Goal: Use online tool/utility: Utilize a website feature to perform a specific function

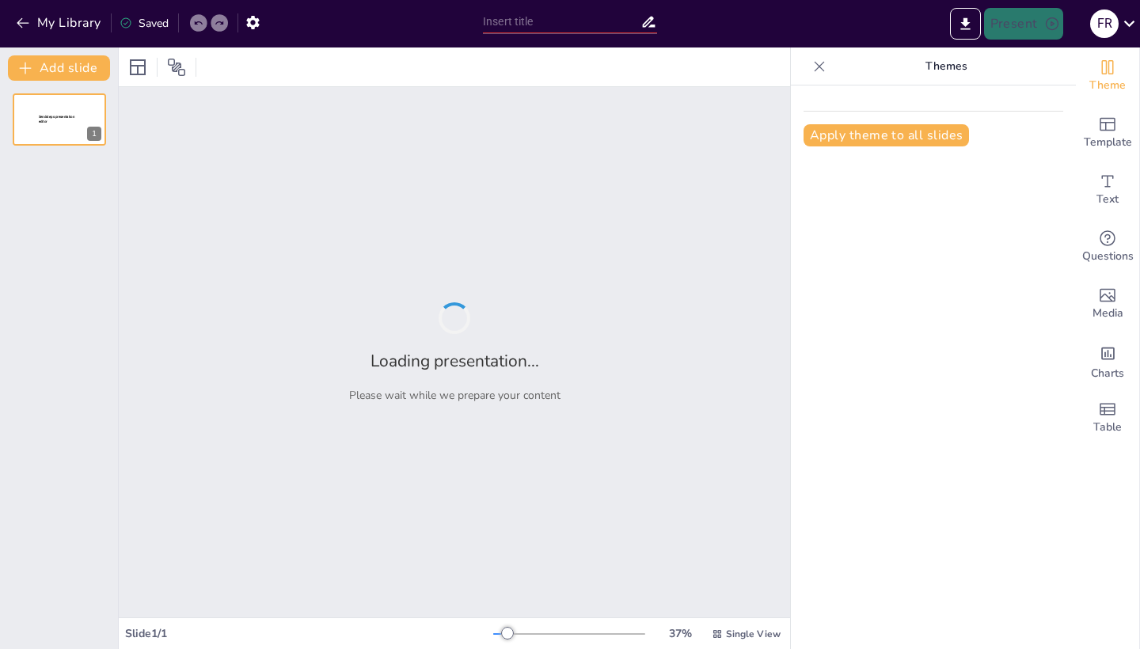
type input "El Saludo como Herramienta de Ventas: Construyendo Confianza desde el Inicio"
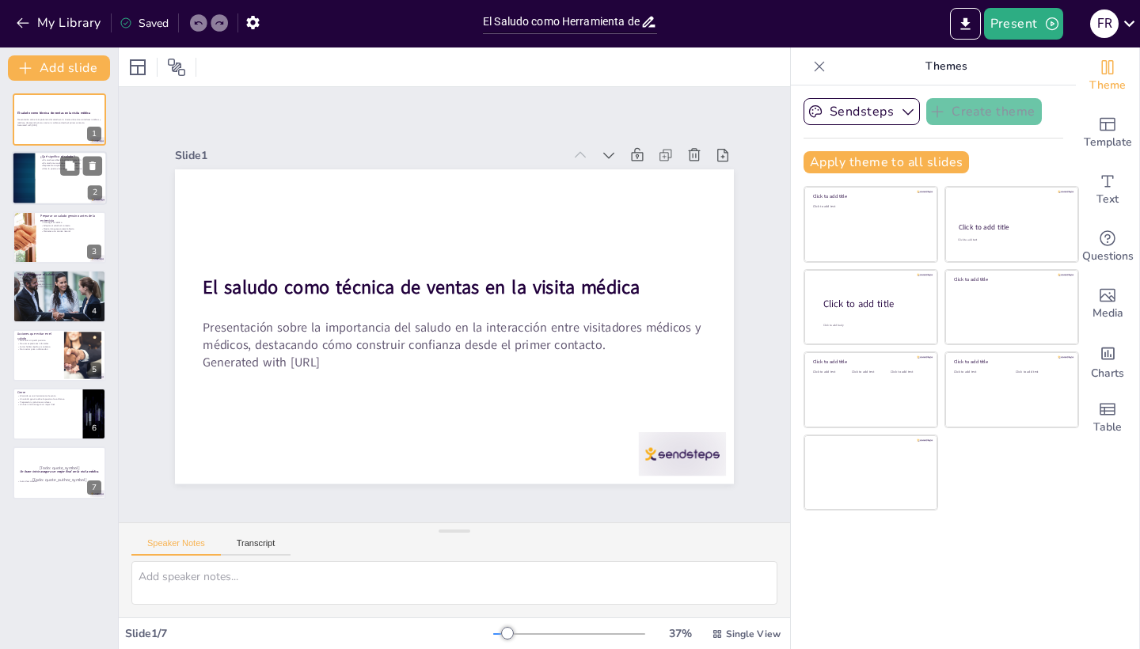
click at [47, 174] on div at bounding box center [59, 179] width 95 height 54
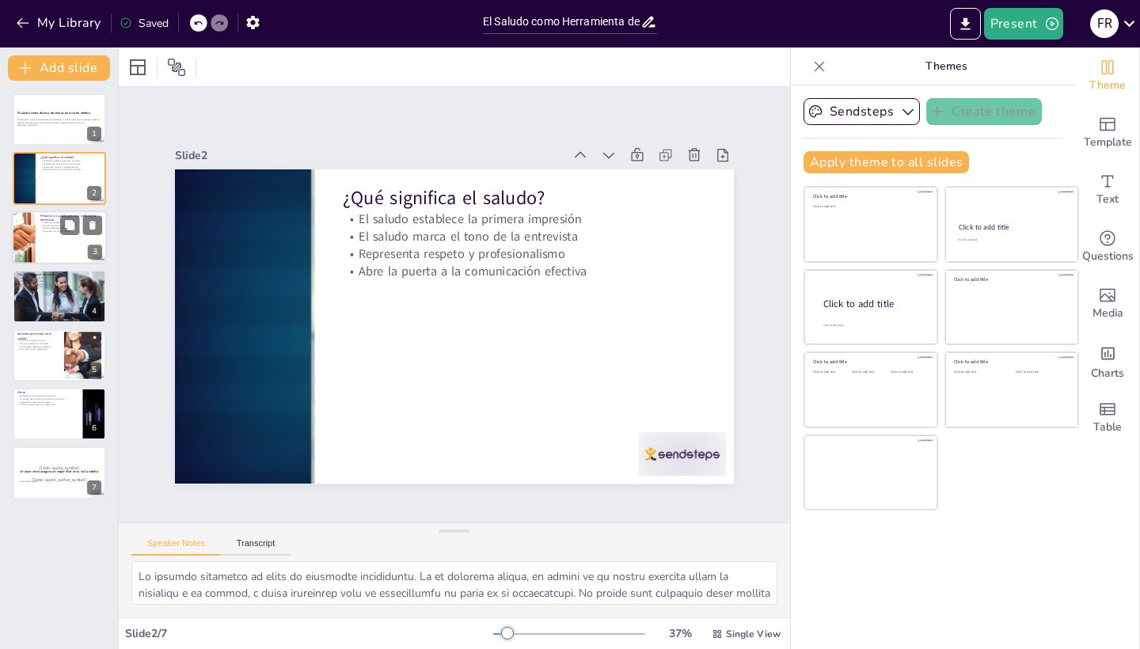
click at [56, 242] on div at bounding box center [59, 238] width 95 height 54
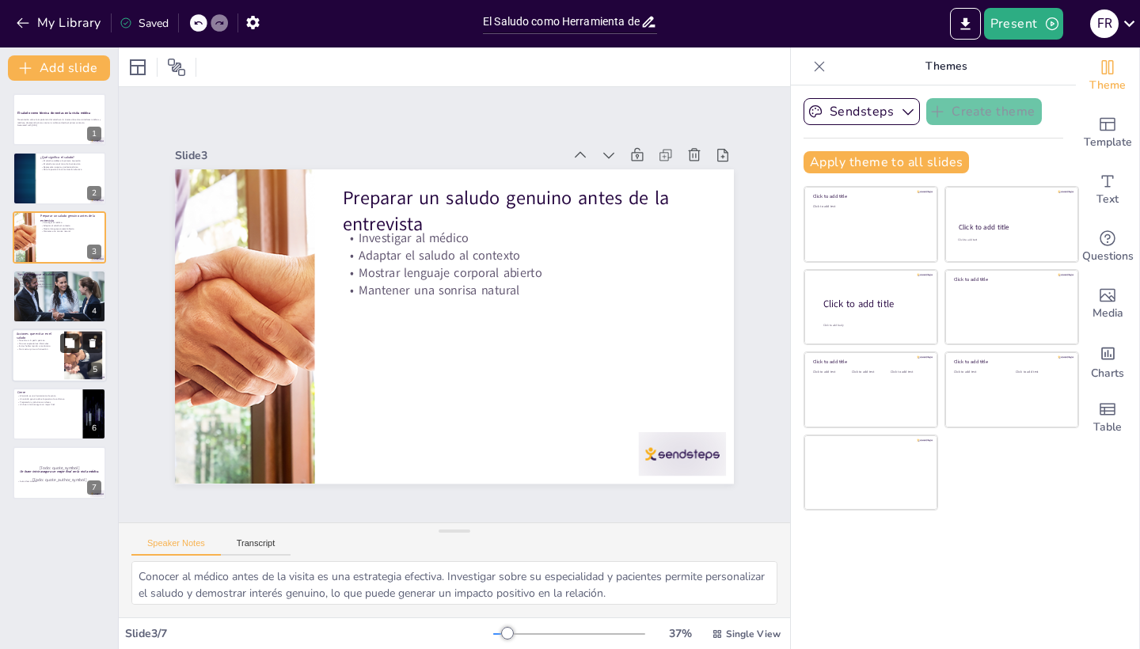
click at [67, 342] on icon at bounding box center [69, 342] width 9 height 9
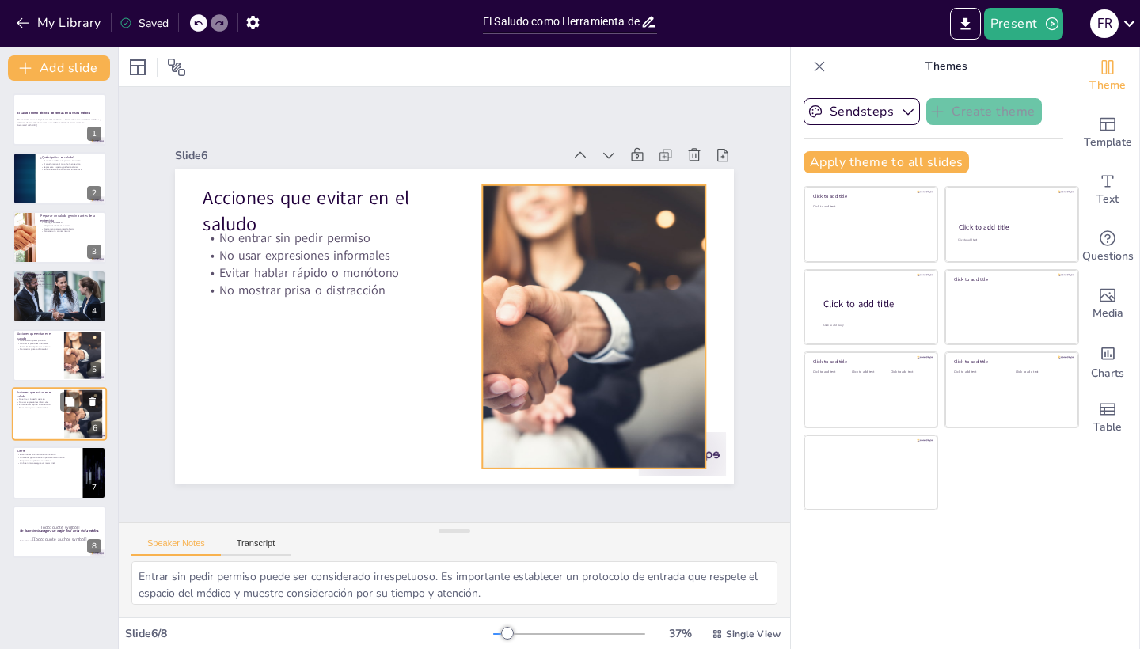
click at [71, 417] on div at bounding box center [83, 414] width 72 height 48
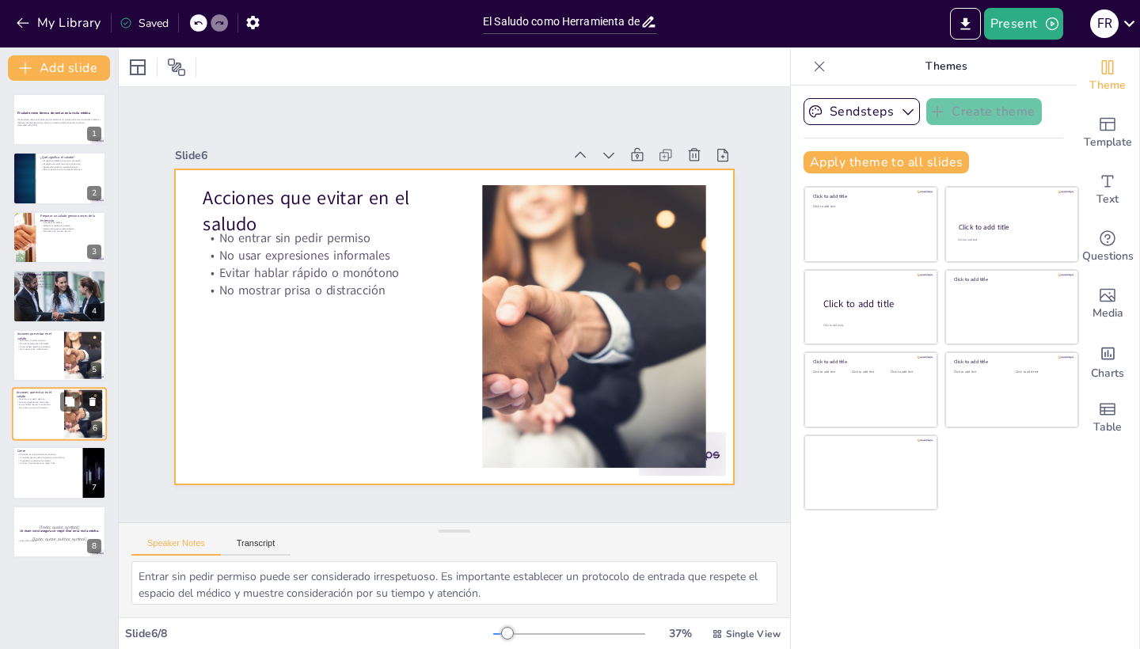
click at [37, 410] on div at bounding box center [59, 414] width 95 height 54
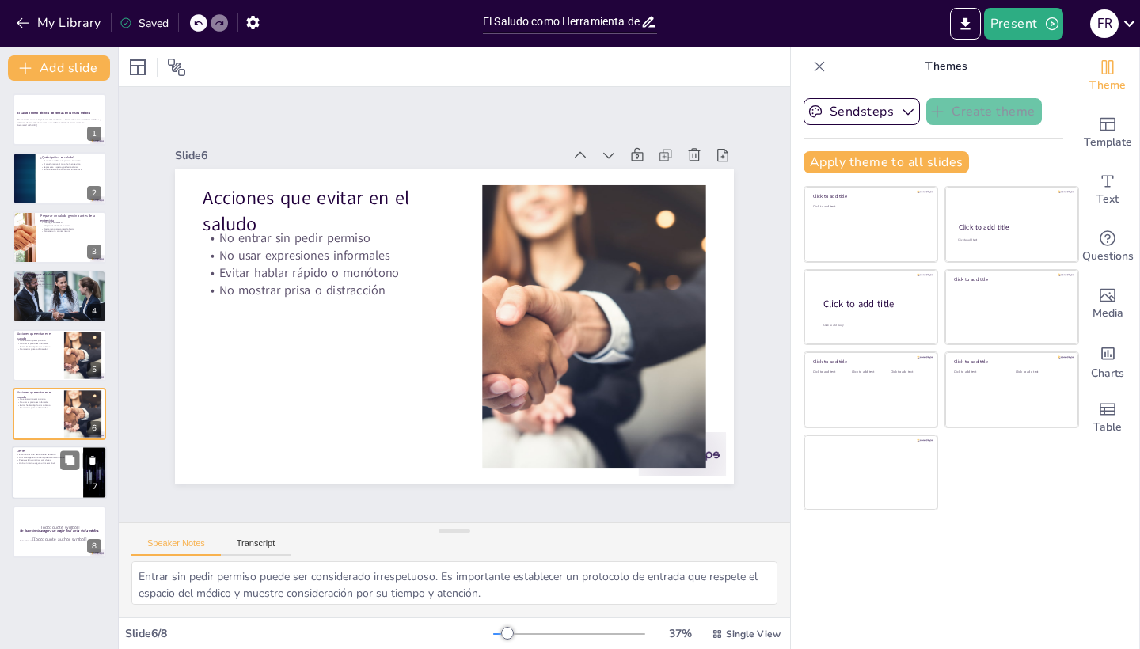
click at [49, 457] on p "Un saludo genuino abre la puerta a la confianza" at bounding box center [48, 457] width 62 height 3
type textarea "Considerar el saludo como una herramienta de venta transforma la perspectiva so…"
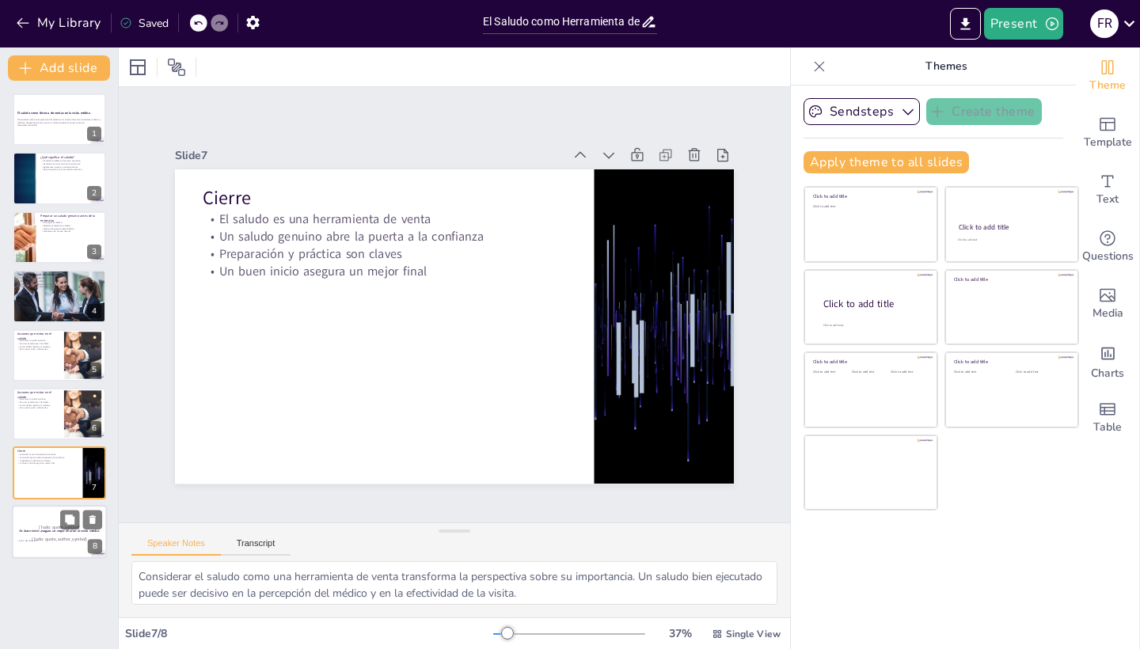
click at [53, 518] on div at bounding box center [59, 532] width 95 height 54
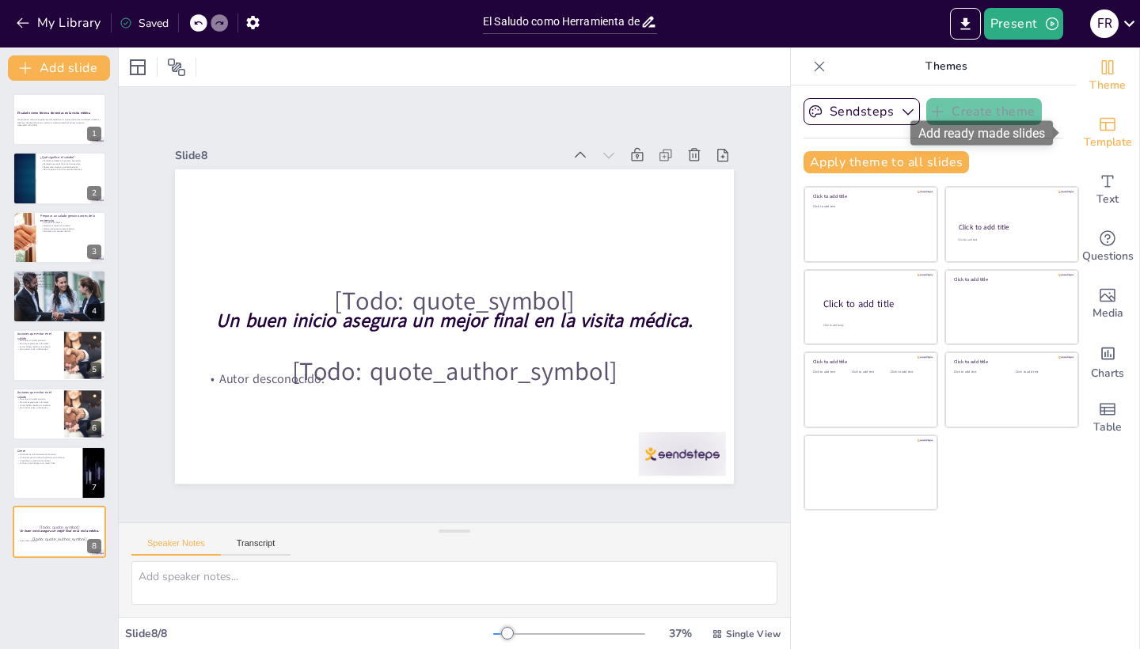
click at [1098, 131] on icon "Add ready made slides" at bounding box center [1107, 124] width 19 height 19
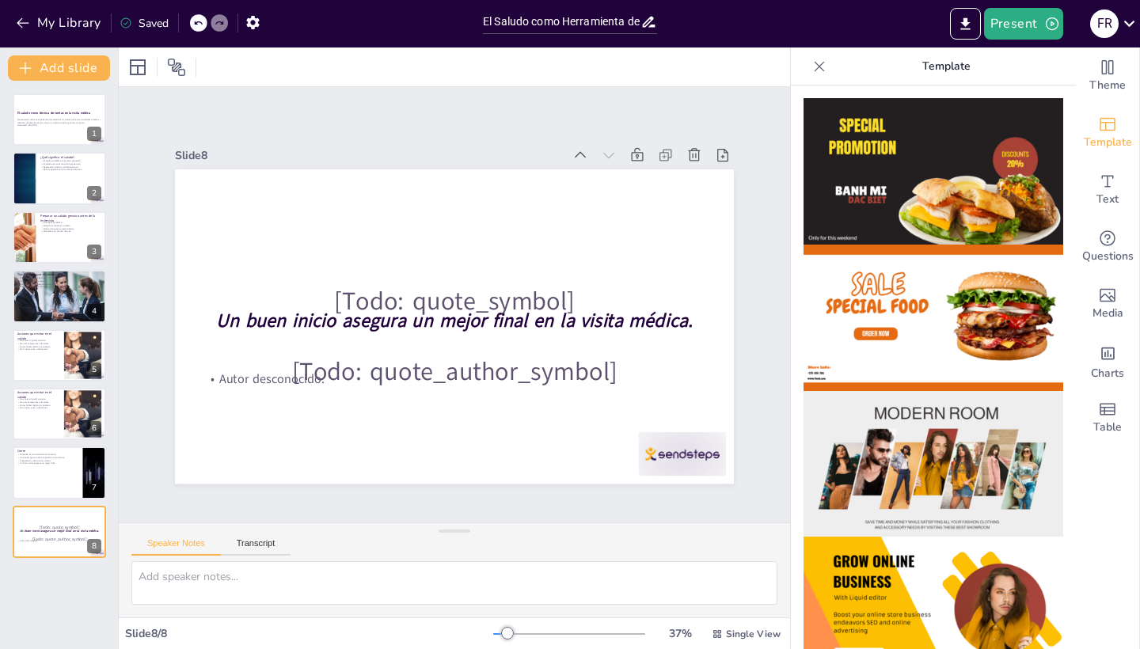
click at [844, 439] on img at bounding box center [934, 464] width 260 height 146
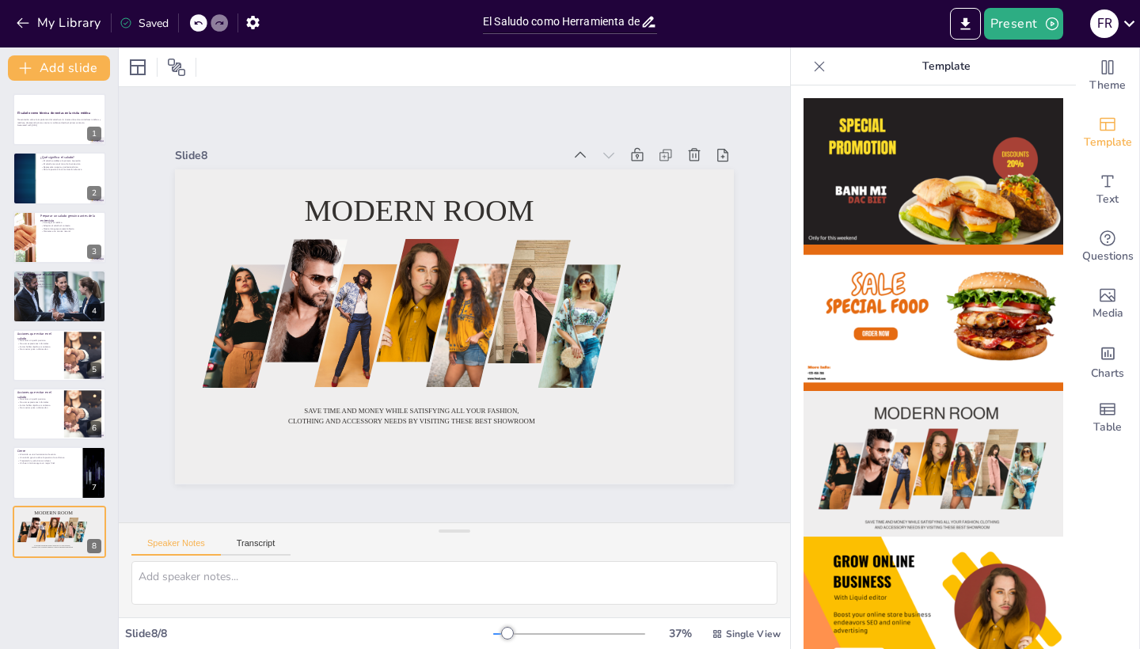
click at [856, 281] on img at bounding box center [934, 318] width 260 height 146
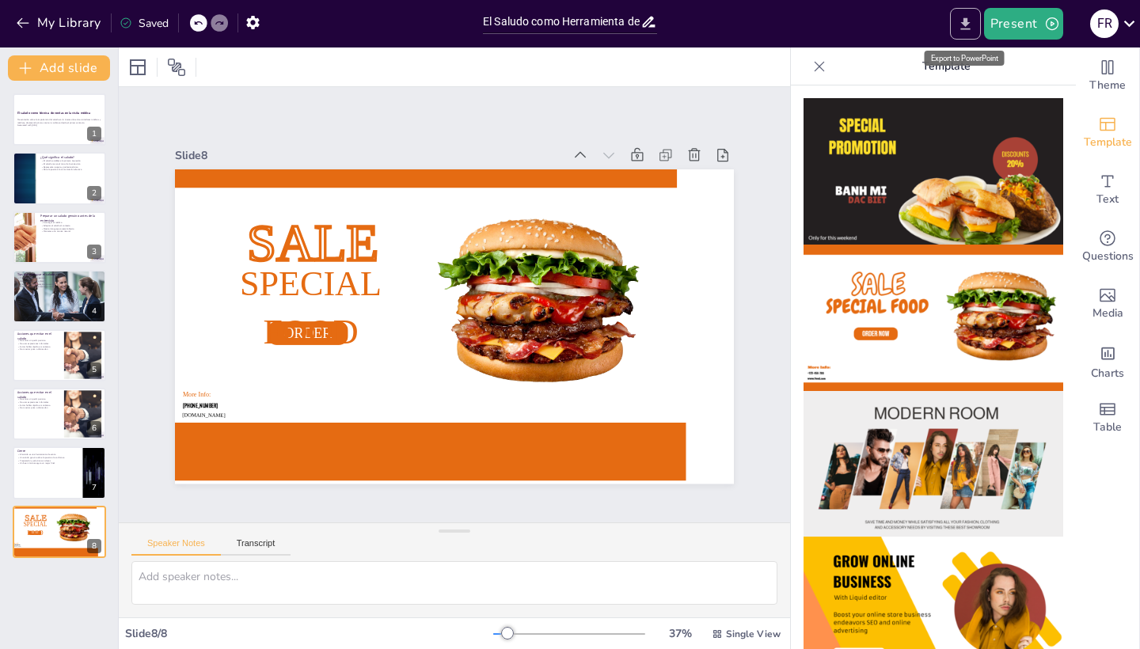
click at [967, 16] on icon "Export to PowerPoint" at bounding box center [965, 24] width 17 height 17
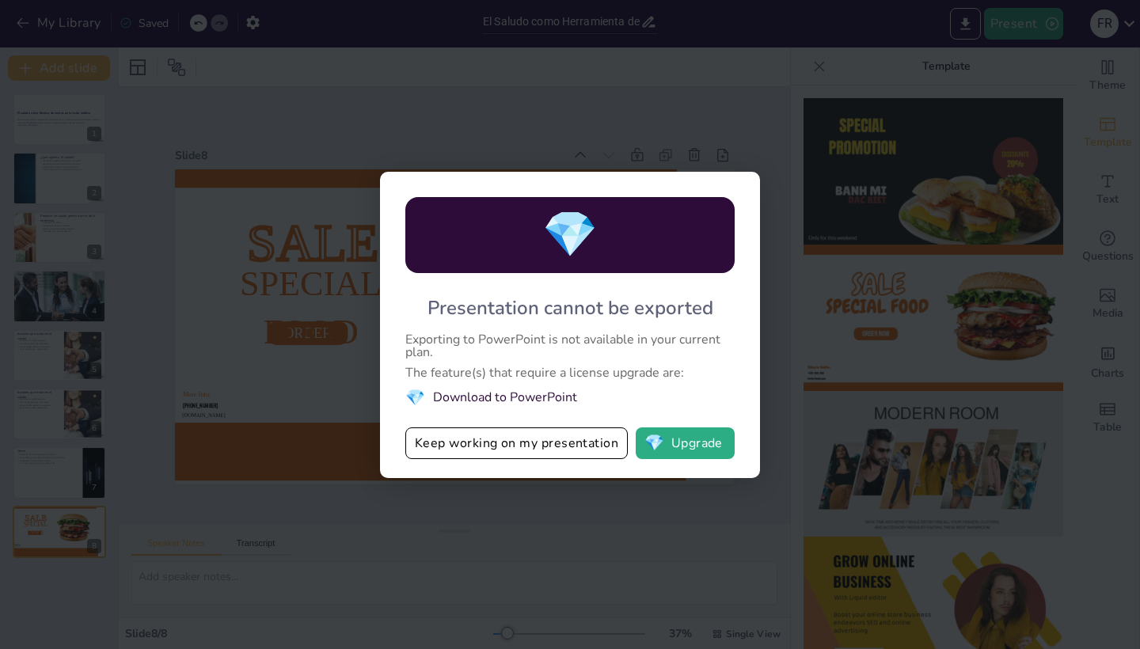
click at [776, 142] on div "💎 Presentation cannot be exported Exporting to PowerPoint is not available in y…" at bounding box center [570, 324] width 1140 height 649
